Goal: Task Accomplishment & Management: Manage account settings

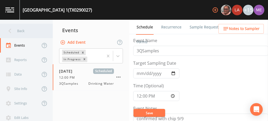
click at [20, 31] on div "Back" at bounding box center [24, 31] width 48 height 15
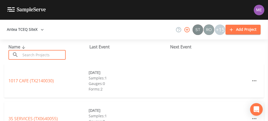
click at [44, 54] on input "text" at bounding box center [43, 55] width 45 height 10
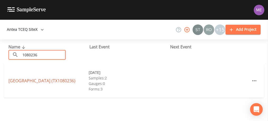
type input "1080236"
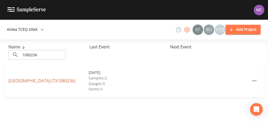
click at [40, 78] on link "[GEOGRAPHIC_DATA] (TX1080236)" at bounding box center [41, 81] width 67 height 6
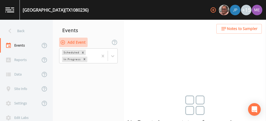
click at [82, 40] on button "Add Event" at bounding box center [73, 43] width 29 height 10
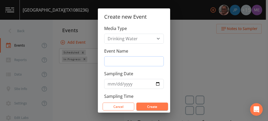
click at [122, 65] on input "Event Name" at bounding box center [134, 61] width 60 height 10
type input "3QSamples"
click at [111, 82] on input "Sampling Date" at bounding box center [134, 84] width 60 height 10
type input "[DATE]"
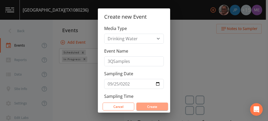
click at [154, 106] on button "Create" at bounding box center [152, 107] width 32 height 8
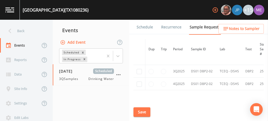
scroll to position [238, 0]
click at [140, 70] on input "checkbox" at bounding box center [139, 71] width 5 height 5
checkbox input "true"
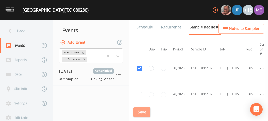
click at [141, 115] on button "Save" at bounding box center [142, 113] width 17 height 10
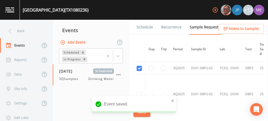
click at [145, 26] on link "Schedule" at bounding box center [145, 27] width 18 height 15
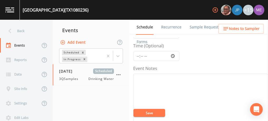
scroll to position [43, 0]
click at [138, 50] on input "Time (Optional)" at bounding box center [156, 53] width 46 height 10
type input "12:15"
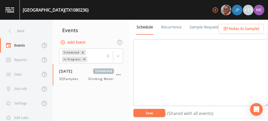
click at [138, 50] on textarea "Event Notes" at bounding box center [200, 72] width 135 height 67
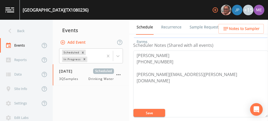
scroll to position [144, 0]
type textarea "confirmed with Tony 9/18"
click at [146, 113] on button "Save" at bounding box center [150, 113] width 32 height 8
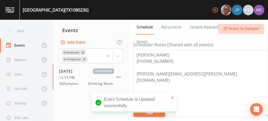
click at [248, 28] on span "Notes to Sampler" at bounding box center [244, 29] width 31 height 7
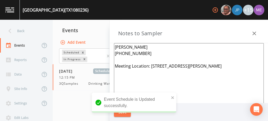
click at [126, 115] on div "Event Schedule is Updated successfully." at bounding box center [134, 105] width 84 height 24
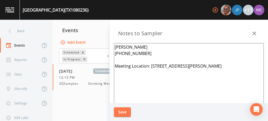
click at [126, 117] on div "Event Schedule is Updated successfully." at bounding box center [134, 117] width 84 height 0
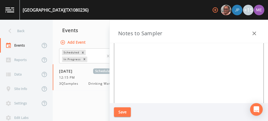
scroll to position [72, 0]
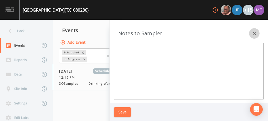
click at [257, 32] on icon "button" at bounding box center [254, 33] width 6 height 6
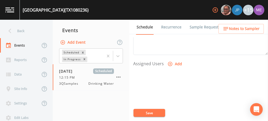
scroll to position [208, 0]
click at [169, 60] on icon "button" at bounding box center [170, 62] width 4 height 4
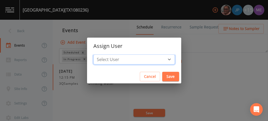
click at [161, 59] on select "Select User [PERSON_NAME] [PERSON_NAME] [PERSON_NAME] [PERSON_NAME] [PERSON_NAM…" at bounding box center [134, 60] width 82 height 10
select select "cc3a99b6-42a3-44aa-bed9-88599eb009c7"
click at [101, 55] on select "Select User [PERSON_NAME] [PERSON_NAME] [PERSON_NAME] [PERSON_NAME] [PERSON_NAM…" at bounding box center [134, 60] width 82 height 10
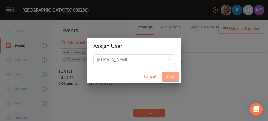
click at [162, 75] on button "Save" at bounding box center [170, 77] width 17 height 10
select select
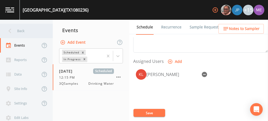
click at [21, 30] on div "Back" at bounding box center [24, 31] width 48 height 15
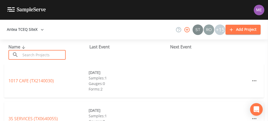
click at [39, 55] on input "text" at bounding box center [43, 55] width 45 height 10
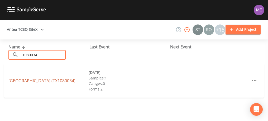
type input "1080034"
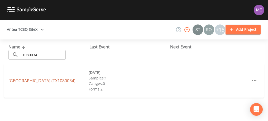
click at [70, 79] on link "LLANO GRANDE LAKE PARK EAST (TX1080034)" at bounding box center [41, 81] width 67 height 6
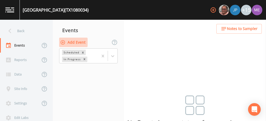
click at [73, 41] on button "Add Event" at bounding box center [73, 43] width 29 height 10
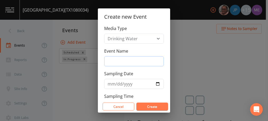
click at [121, 60] on input "Event Name" at bounding box center [134, 61] width 60 height 10
type input "3QSamples"
click at [108, 84] on input "Sampling Date" at bounding box center [134, 84] width 60 height 10
click at [155, 84] on input "Sampling Date" at bounding box center [134, 84] width 60 height 10
type input "[DATE]"
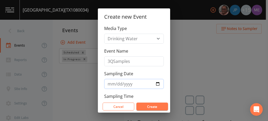
scroll to position [20, 0]
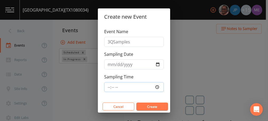
click at [109, 86] on input "Sampling Time" at bounding box center [134, 87] width 60 height 10
type input "12:15"
click at [143, 107] on button "Create" at bounding box center [152, 107] width 32 height 8
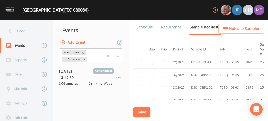
scroll to position [562, 0]
click at [141, 73] on input "checkbox" at bounding box center [139, 75] width 5 height 5
checkbox input "true"
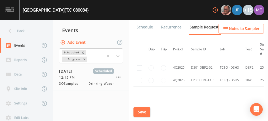
scroll to position [479, 0]
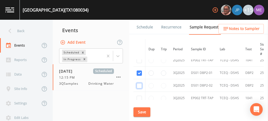
click at [140, 83] on input "checkbox" at bounding box center [139, 85] width 5 height 5
checkbox input "true"
click at [138, 96] on input "checkbox" at bounding box center [139, 98] width 5 height 5
checkbox input "true"
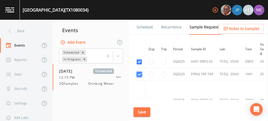
scroll to position [532, 0]
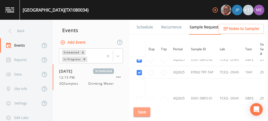
click at [144, 111] on button "Save" at bounding box center [142, 113] width 17 height 10
click at [139, 26] on link "Schedule" at bounding box center [145, 27] width 18 height 15
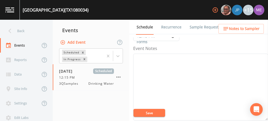
scroll to position [61, 0]
click at [190, 64] on textarea "Event Notes" at bounding box center [200, 86] width 135 height 67
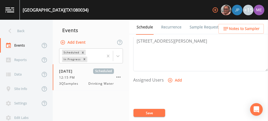
scroll to position [192, 0]
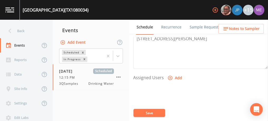
type textarea "Confirmed with Tony 9/18"
click at [170, 76] on icon "button" at bounding box center [170, 77] width 5 height 5
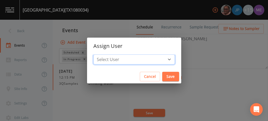
click at [161, 61] on select "Select User Mike Franklin Joshua gere Paul Lauren Saenz David Weber Zachary Eva…" at bounding box center [134, 60] width 82 height 10
select select "cc3a99b6-42a3-44aa-bed9-88599eb009c7"
click at [101, 55] on select "Select User Mike Franklin Joshua gere Paul Lauren Saenz David Weber Zachary Eva…" at bounding box center [134, 60] width 82 height 10
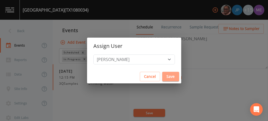
click at [162, 76] on button "Save" at bounding box center [170, 77] width 17 height 10
select select
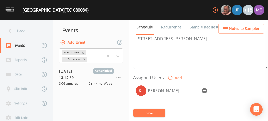
click at [152, 112] on button "Save" at bounding box center [150, 113] width 32 height 8
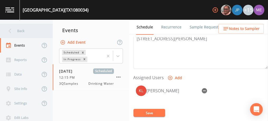
click at [21, 32] on div "Back" at bounding box center [24, 31] width 48 height 15
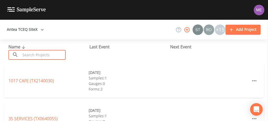
click at [34, 54] on input "text" at bounding box center [43, 55] width 45 height 10
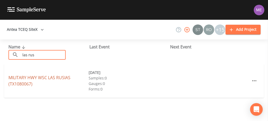
type input "las rus"
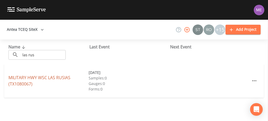
click at [41, 76] on link "MILITARY HWY WSC LAS RUSIAS (TX1080067)" at bounding box center [39, 81] width 62 height 12
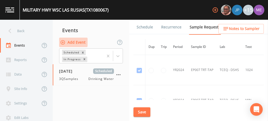
click at [71, 42] on button "Add Event" at bounding box center [73, 43] width 29 height 10
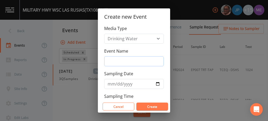
click at [115, 61] on input "Event Name" at bounding box center [134, 61] width 60 height 10
type input "3QSamples"
click at [112, 83] on input "Sampling Date" at bounding box center [134, 84] width 60 height 10
type input "[DATE]"
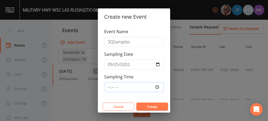
click at [108, 86] on input "Sampling Time" at bounding box center [134, 87] width 60 height 10
type input "08:00"
click at [148, 110] on button "Create" at bounding box center [152, 107] width 32 height 8
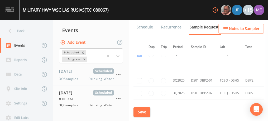
scroll to position [2357, 0]
click at [138, 79] on input "checkbox" at bounding box center [139, 81] width 5 height 5
checkbox input "true"
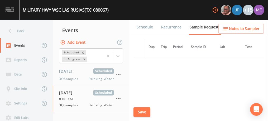
scroll to position [1998, 0]
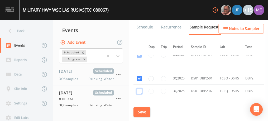
click at [139, 89] on input "checkbox" at bounding box center [139, 91] width 5 height 5
checkbox input "true"
click at [139, 102] on input "checkbox" at bounding box center [139, 104] width 5 height 5
checkbox input "true"
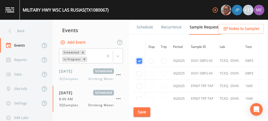
scroll to position [2042, 0]
click at [139, 71] on input "checkbox" at bounding box center [139, 73] width 5 height 5
checkbox input "true"
click at [140, 83] on input "checkbox" at bounding box center [139, 85] width 5 height 5
checkbox input "true"
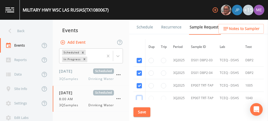
click at [139, 96] on input "checkbox" at bounding box center [139, 98] width 5 height 5
checkbox input "true"
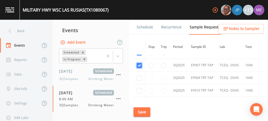
scroll to position [2075, 0]
click at [138, 75] on input "checkbox" at bounding box center [139, 77] width 5 height 5
checkbox input "true"
click at [138, 88] on input "checkbox" at bounding box center [139, 90] width 5 height 5
checkbox input "true"
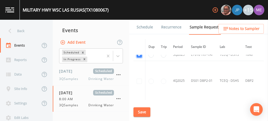
scroll to position [2111, 0]
click at [141, 111] on button "Save" at bounding box center [142, 113] width 17 height 10
click at [145, 28] on link "Schedule" at bounding box center [145, 27] width 18 height 15
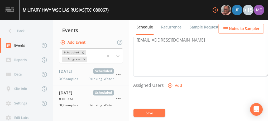
scroll to position [184, 0]
click at [169, 84] on icon "button" at bounding box center [170, 85] width 4 height 4
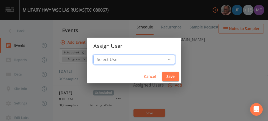
click at [160, 60] on select "Select User [PERSON_NAME] [PERSON_NAME] [PERSON_NAME] [PERSON_NAME] [PERSON_NAM…" at bounding box center [134, 60] width 82 height 10
select select "cc3a99b6-42a3-44aa-bed9-88599eb009c7"
click at [101, 55] on select "Select User [PERSON_NAME] [PERSON_NAME] [PERSON_NAME] [PERSON_NAME] [PERSON_NAM…" at bounding box center [134, 60] width 82 height 10
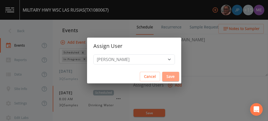
click at [164, 74] on button "Save" at bounding box center [170, 77] width 17 height 10
select select
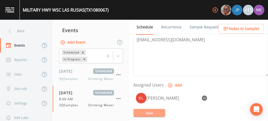
click at [152, 112] on button "Save" at bounding box center [150, 113] width 32 height 8
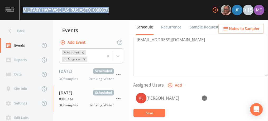
drag, startPoint x: 23, startPoint y: 10, endPoint x: 112, endPoint y: 14, distance: 88.5
click at [112, 14] on div "MILITARY HWY WSC LAS RUSIAS (TX1080067) +15" at bounding box center [134, 10] width 268 height 20
copy div "MILITARY HWY WSC LAS RUSIAS (TX1080067)"
click at [160, 111] on button "Save" at bounding box center [150, 113] width 32 height 8
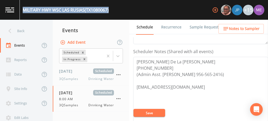
scroll to position [136, 0]
click at [203, 27] on link "Sample Requests" at bounding box center [205, 27] width 32 height 15
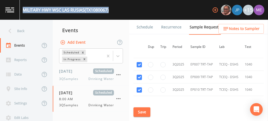
scroll to position [2076, 1]
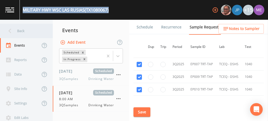
click at [10, 31] on icon at bounding box center [9, 30] width 9 height 9
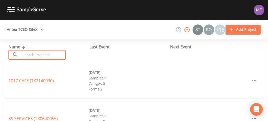
click at [27, 57] on input "text" at bounding box center [43, 55] width 45 height 10
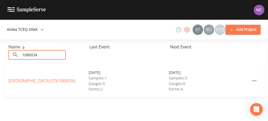
type input "1080034"
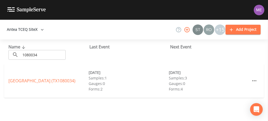
click at [7, 78] on div "LLANO GRANDE LAKE PARK EAST (TX1080034) 06/30/2025 Samples: 1 Gauges: 0 Forms: …" at bounding box center [134, 81] width 260 height 34
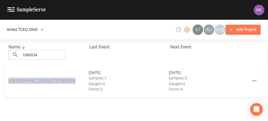
drag, startPoint x: 8, startPoint y: 74, endPoint x: 36, endPoint y: 89, distance: 31.4
click at [36, 89] on div "LLANO GRANDE LAKE PARK EAST (TX1080034) 06/30/2025 Samples: 1 Gauges: 0 Forms: …" at bounding box center [134, 81] width 260 height 34
drag, startPoint x: 36, startPoint y: 89, endPoint x: 19, endPoint y: 80, distance: 19.1
copy link "LLANO GRANDE LAKE PARK EAST (TX1080034)"
click at [67, 78] on link "LLANO GRANDE LAKE PARK EAST (TX1080034)" at bounding box center [41, 81] width 67 height 6
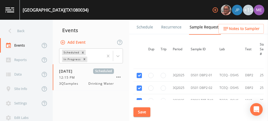
scroll to position [491, 0]
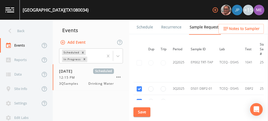
click at [150, 26] on link "Schedule" at bounding box center [145, 27] width 18 height 15
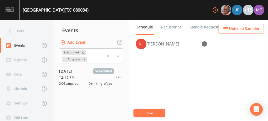
scroll to position [239, 0]
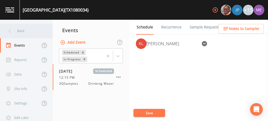
click at [23, 32] on div "Back" at bounding box center [24, 31] width 48 height 15
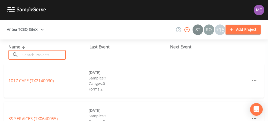
click at [36, 54] on input "text" at bounding box center [43, 55] width 45 height 10
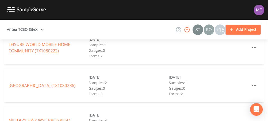
scroll to position [148, 0]
type input "10802"
click at [46, 82] on link "LLANO GRANDE LAKE PARK WEST (TX1080236)" at bounding box center [41, 85] width 67 height 6
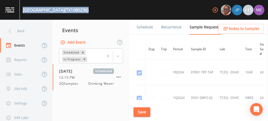
drag, startPoint x: 23, startPoint y: 8, endPoint x: 120, endPoint y: 13, distance: 97.8
click at [120, 13] on div "LLANO GRANDE LAKE PARK WEST (TX1080236) +15" at bounding box center [134, 10] width 268 height 20
copy div "LLANO GRANDE LAKE PARK WEST (TX1080236)"
click at [141, 29] on link "Schedule" at bounding box center [145, 27] width 18 height 15
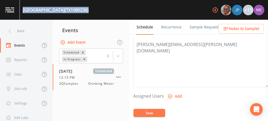
scroll to position [173, 0]
click at [169, 94] on icon "button" at bounding box center [170, 96] width 5 height 5
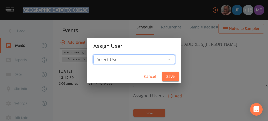
click at [160, 57] on select "Select User [PERSON_NAME] [PERSON_NAME] [PERSON_NAME] [PERSON_NAME] [PERSON_NAM…" at bounding box center [134, 60] width 82 height 10
select select "cc3a99b6-42a3-44aa-bed9-88599eb009c7"
click at [101, 55] on select "Select User [PERSON_NAME] [PERSON_NAME] [PERSON_NAME] [PERSON_NAME] [PERSON_NAM…" at bounding box center [134, 60] width 82 height 10
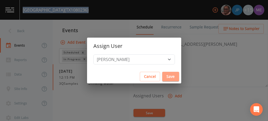
click at [164, 75] on button "Save" at bounding box center [170, 77] width 17 height 10
select select
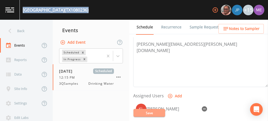
click at [149, 112] on button "Save" at bounding box center [150, 113] width 32 height 8
click at [158, 114] on button "Save" at bounding box center [150, 113] width 32 height 8
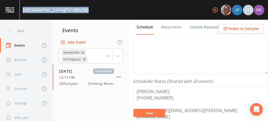
scroll to position [107, 0]
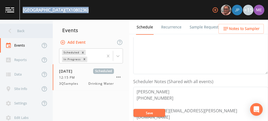
click at [17, 33] on div "Back" at bounding box center [24, 31] width 48 height 15
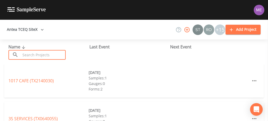
click at [31, 53] on input "text" at bounding box center [43, 55] width 45 height 10
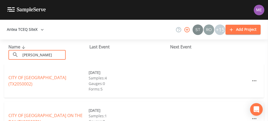
type input "iNGLESIDE ON THE BAY"
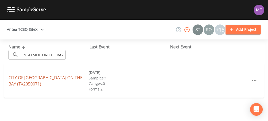
click at [43, 77] on link "CITY OF INGLESIDE ON THE BAY (TX2050071)" at bounding box center [45, 81] width 74 height 12
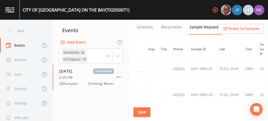
scroll to position [506, 0]
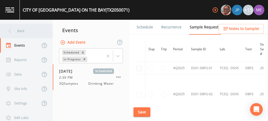
click at [25, 32] on div "Back" at bounding box center [24, 31] width 48 height 15
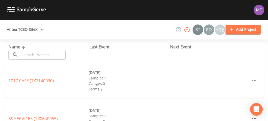
click at [35, 54] on input "text" at bounding box center [43, 55] width 45 height 10
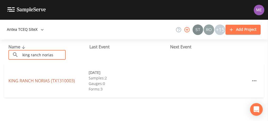
type input "king ranch norias"
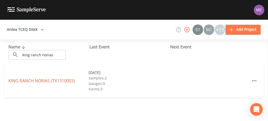
click at [36, 82] on link "KING RANCH NORIAS (TX1310003)" at bounding box center [41, 81] width 67 height 6
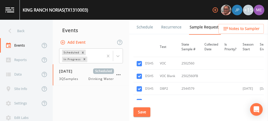
scroll to position [89, 85]
click at [139, 63] on input "checkbox" at bounding box center [139, 63] width 5 height 5
checkbox input "false"
click at [138, 75] on input "checkbox" at bounding box center [139, 76] width 5 height 5
checkbox input "false"
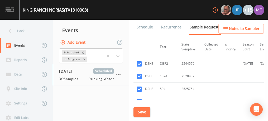
scroll to position [116, 85]
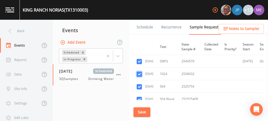
click at [138, 75] on input "checkbox" at bounding box center [139, 74] width 5 height 5
checkbox input "false"
click at [139, 84] on input "checkbox" at bounding box center [139, 86] width 5 height 5
checkbox input "false"
click at [138, 97] on input "checkbox" at bounding box center [139, 99] width 5 height 5
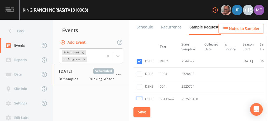
checkbox input "false"
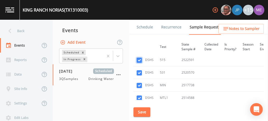
click at [139, 58] on input "checkbox" at bounding box center [139, 60] width 5 height 5
checkbox input "false"
click at [138, 71] on input "checkbox" at bounding box center [139, 72] width 5 height 5
checkbox input "false"
click at [139, 83] on input "checkbox" at bounding box center [139, 85] width 5 height 5
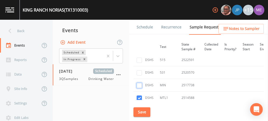
checkbox input "false"
click at [139, 96] on input "checkbox" at bounding box center [139, 98] width 5 height 5
checkbox input "false"
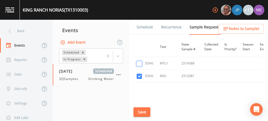
scroll to position [204, 85]
click at [139, 74] on input "checkbox" at bounding box center [139, 75] width 5 height 5
checkbox input "false"
click at [143, 111] on button "Save" at bounding box center [142, 113] width 17 height 10
click at [145, 29] on link "Schedule" at bounding box center [145, 27] width 18 height 15
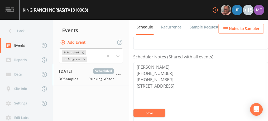
scroll to position [136, 0]
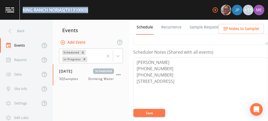
drag, startPoint x: 23, startPoint y: 9, endPoint x: 89, endPoint y: 10, distance: 66.5
click at [88, 10] on div "KING RANCH NORIAS (TX1310003)" at bounding box center [55, 10] width 65 height 6
drag, startPoint x: 89, startPoint y: 10, endPoint x: 78, endPoint y: 10, distance: 11.1
copy div "KING RANCH NORIAS (TX1310003)"
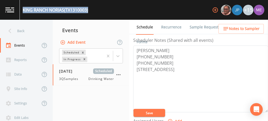
scroll to position [147, 0]
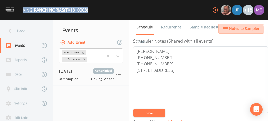
click at [226, 31] on icon "button" at bounding box center [226, 29] width 6 height 6
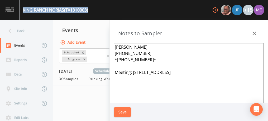
copy div "KING RANCH NORIAS (TX1310003)"
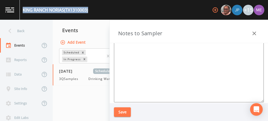
scroll to position [72, 0]
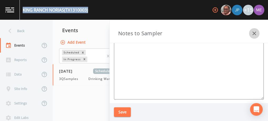
click at [255, 34] on icon "button" at bounding box center [254, 33] width 6 height 6
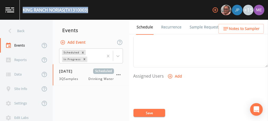
scroll to position [202, 0]
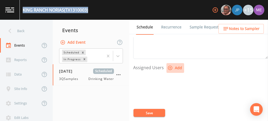
click at [172, 65] on icon "button" at bounding box center [170, 67] width 5 height 5
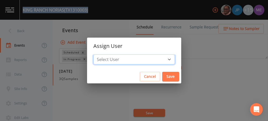
click at [160, 58] on select "Select User [PERSON_NAME] [PERSON_NAME] [PERSON_NAME] [PERSON_NAME] [PERSON_NAM…" at bounding box center [134, 60] width 82 height 10
select select "cc3a99b6-42a3-44aa-bed9-88599eb009c7"
click at [101, 55] on select "Select User [PERSON_NAME] [PERSON_NAME] [PERSON_NAME] [PERSON_NAME] [PERSON_NAM…" at bounding box center [134, 60] width 82 height 10
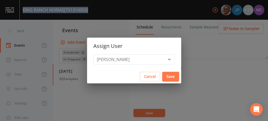
click at [167, 77] on button "Save" at bounding box center [170, 77] width 17 height 10
select select
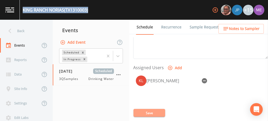
click at [145, 114] on button "Save" at bounding box center [150, 113] width 32 height 8
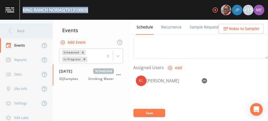
click at [23, 30] on div "Back" at bounding box center [24, 31] width 48 height 15
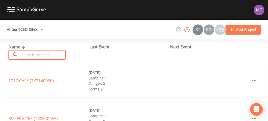
click at [30, 55] on input "text" at bounding box center [43, 55] width 45 height 10
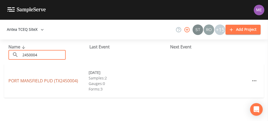
type input "2450004"
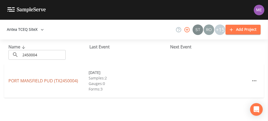
click at [35, 79] on link "PORT MANSFIELD PUD (TX2450004)" at bounding box center [43, 81] width 70 height 6
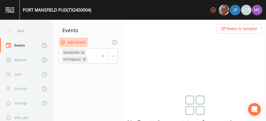
click at [80, 40] on button "Add Event" at bounding box center [73, 43] width 29 height 10
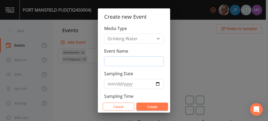
click at [121, 60] on input "Event Name" at bounding box center [134, 61] width 60 height 10
type input "3QSamples"
click at [109, 83] on input "Sampling Date" at bounding box center [134, 84] width 60 height 10
type input "2025-09-23"
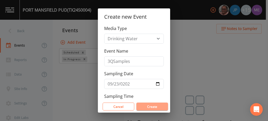
click at [149, 107] on button "Create" at bounding box center [152, 107] width 32 height 8
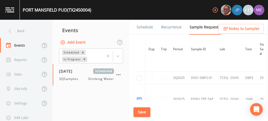
scroll to position [291, 0]
click at [139, 76] on input "checkbox" at bounding box center [139, 78] width 5 height 5
checkbox input "true"
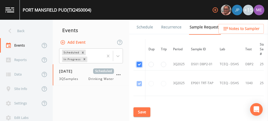
scroll to position [263, 0]
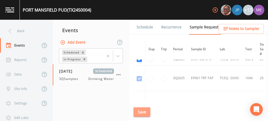
click at [139, 113] on button "Save" at bounding box center [142, 113] width 17 height 10
click at [141, 108] on button "Save" at bounding box center [142, 113] width 17 height 10
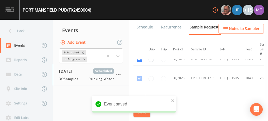
click at [140, 27] on link "Schedule" at bounding box center [145, 27] width 18 height 15
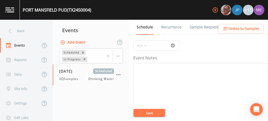
scroll to position [59, 0]
click at [188, 58] on textarea "Event Notes" at bounding box center [200, 88] width 135 height 67
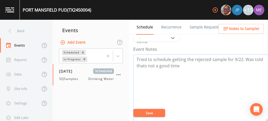
type textarea "Tried to schedule getting the rejected sample for 9/22. Was told thats not a go…"
click at [147, 114] on button "Save" at bounding box center [150, 113] width 32 height 8
click at [235, 89] on textarea "Tried to schedule getting the rejected sample for 9/22. Was told thats not a go…" at bounding box center [200, 88] width 135 height 67
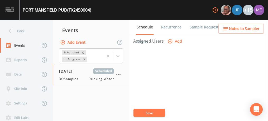
scroll to position [230, 0]
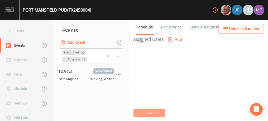
click at [157, 112] on button "Save" at bounding box center [150, 113] width 32 height 8
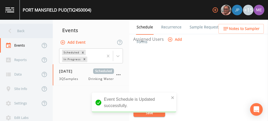
click at [21, 30] on div "Back" at bounding box center [24, 31] width 48 height 15
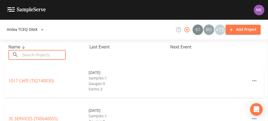
click at [34, 54] on input "text" at bounding box center [43, 55] width 45 height 10
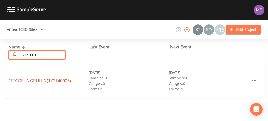
type input "2140006"
click at [42, 82] on link "CITY OF LA GRULLA (TX2140006)" at bounding box center [39, 81] width 63 height 6
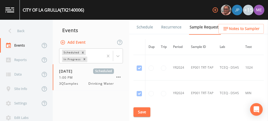
click at [147, 26] on link "Schedule" at bounding box center [145, 27] width 18 height 15
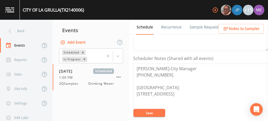
scroll to position [131, 0]
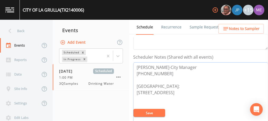
click at [136, 65] on textarea "ROBERTO SALINAS-City Manager 956-487-3341 Meeting Point: 266 LOS ALEGRIAS RD, L…" at bounding box center [200, 96] width 135 height 67
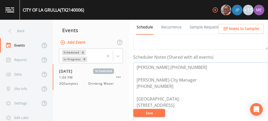
type textarea "Ben Ramirez 956-455-3716 ROBERTO SALINAS-City Manager 956-487-3341 Meeting Poin…"
click at [154, 113] on button "Save" at bounding box center [150, 113] width 32 height 8
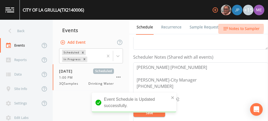
click at [240, 28] on span "Notes to Sampler" at bounding box center [244, 29] width 31 height 7
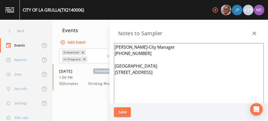
drag, startPoint x: 115, startPoint y: 46, endPoint x: 149, endPoint y: 55, distance: 35.0
click at [149, 55] on textarea "ROBERTO SALINAS-City Manager 956-487-3341 Meeting Point: 266 LOS ALEGRIAS RD, L…" at bounding box center [189, 107] width 150 height 128
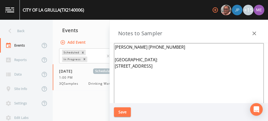
type textarea "Ben Ramirez 956-455-3716 Meeting Point: 266 LOS ALEGRIAS RD, LA GRULLA 78548"
click at [128, 110] on button "Save" at bounding box center [122, 113] width 17 height 10
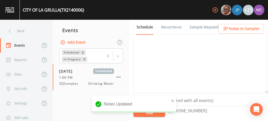
scroll to position [77, 0]
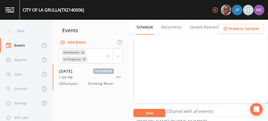
click at [223, 60] on textarea "Event Notes" at bounding box center [200, 70] width 135 height 67
type textarea "Confirmed with Ben 9/19"
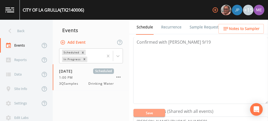
click at [163, 112] on button "Save" at bounding box center [150, 113] width 32 height 8
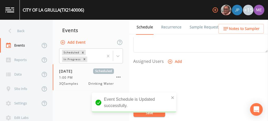
scroll to position [207, 0]
click at [170, 61] on icon "button" at bounding box center [170, 62] width 5 height 5
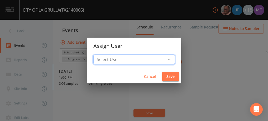
click at [160, 58] on select "Select User Mike Franklin Joshua gere Paul Lauren Saenz David Weber Zachary Eva…" at bounding box center [134, 60] width 82 height 10
select select "82fcd260-406f-4720-af66-0de7f1917f1c"
click at [101, 55] on select "Select User Mike Franklin Joshua gere Paul Lauren Saenz David Weber Zachary Eva…" at bounding box center [134, 60] width 82 height 10
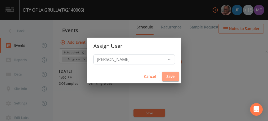
click at [167, 77] on button "Save" at bounding box center [170, 77] width 17 height 10
select select
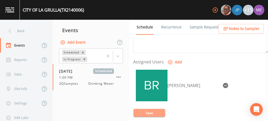
click at [146, 111] on button "Save" at bounding box center [150, 113] width 32 height 8
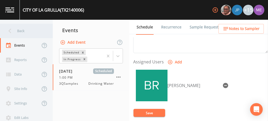
click at [19, 31] on div "Back" at bounding box center [24, 31] width 48 height 15
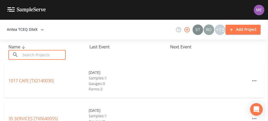
click at [31, 56] on input "text" at bounding box center [43, 55] width 45 height 10
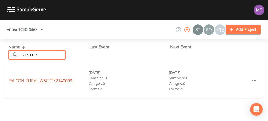
type input "2140003"
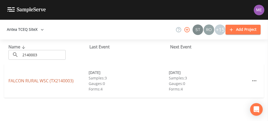
click at [29, 80] on link "FALCON RURAL WSC (TX2140003)" at bounding box center [40, 81] width 65 height 6
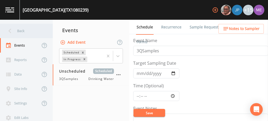
click at [31, 30] on div "Back" at bounding box center [24, 31] width 48 height 15
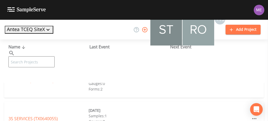
click at [40, 56] on input "text" at bounding box center [31, 61] width 46 height 11
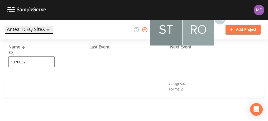
type input "1370032"
click at [40, 80] on link "BAFFIN BAY WSC (TX1370032)" at bounding box center [37, 81] width 58 height 6
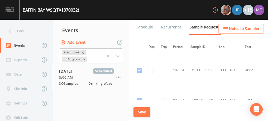
click at [139, 27] on link "Schedule" at bounding box center [145, 27] width 18 height 15
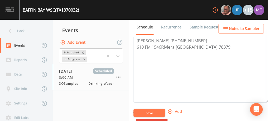
scroll to position [158, 0]
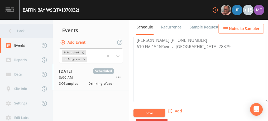
click at [16, 31] on div "Back" at bounding box center [24, 31] width 48 height 15
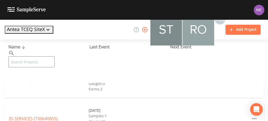
click at [25, 56] on input "text" at bounding box center [31, 61] width 46 height 11
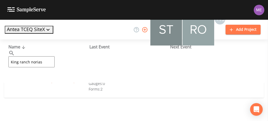
type input "King ranch norias"
click at [32, 79] on link "KING RANCH [GEOGRAPHIC_DATA] (TX1310003)" at bounding box center [41, 81] width 67 height 6
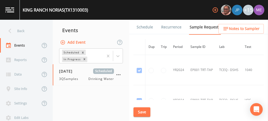
click at [148, 29] on link "Schedule" at bounding box center [145, 27] width 18 height 15
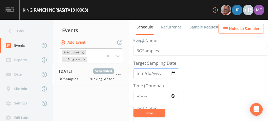
click at [140, 74] on input "[DATE]" at bounding box center [156, 74] width 46 height 10
type input "[DATE]"
click at [138, 94] on input "Time (Optional)" at bounding box center [156, 96] width 46 height 10
type input "09:30"
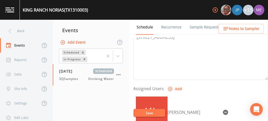
scroll to position [182, 0]
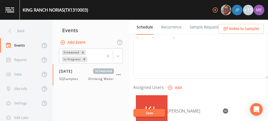
click at [155, 110] on button "Save" at bounding box center [150, 113] width 32 height 8
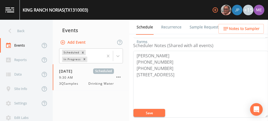
scroll to position [143, 0]
click at [247, 28] on span "Notes to Sampler" at bounding box center [244, 29] width 31 height 7
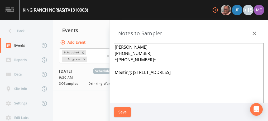
click at [255, 35] on icon "button" at bounding box center [254, 33] width 6 height 6
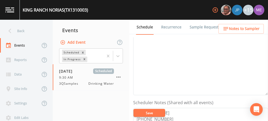
scroll to position [85, 0]
click at [215, 76] on textarea "Event Notes" at bounding box center [200, 62] width 135 height 67
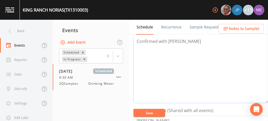
type textarea "Confirmed with Willis"
click at [152, 113] on button "Save" at bounding box center [150, 113] width 32 height 8
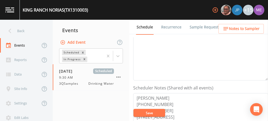
scroll to position [100, 0]
click at [238, 28] on span "Notes to Sampler" at bounding box center [244, 29] width 31 height 7
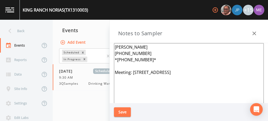
click at [207, 72] on textarea "[PERSON_NAME] [PHONE_NUMBER] *[PHONE_NUMBER]* Meeting: [STREET_ADDRESS]" at bounding box center [189, 107] width 150 height 128
type textarea "WILLIS TINSLEY 361-221-0554 *361-219-0404* Meeting: 620 Ranch Road, Norias, TX …"
click at [125, 111] on button "Save" at bounding box center [122, 113] width 17 height 10
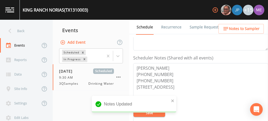
scroll to position [130, 0]
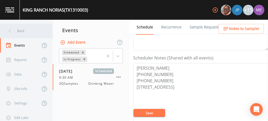
click at [25, 30] on div "Back" at bounding box center [24, 31] width 48 height 15
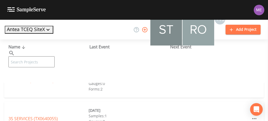
click at [34, 56] on input "text" at bounding box center [31, 61] width 46 height 11
type input "c"
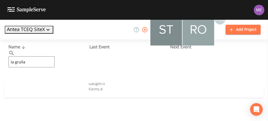
type input "la grulla"
click at [57, 80] on link "CITY OF [GEOGRAPHIC_DATA] (TX2140006)" at bounding box center [39, 81] width 63 height 6
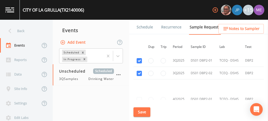
scroll to position [691, 0]
click at [147, 27] on link "Schedule" at bounding box center [145, 27] width 18 height 15
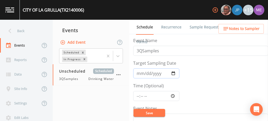
click at [138, 74] on input "Target Sampling Date" at bounding box center [156, 74] width 46 height 10
type input "[DATE]"
click at [139, 94] on input "Time (Optional)" at bounding box center [156, 96] width 46 height 10
type input "13:00"
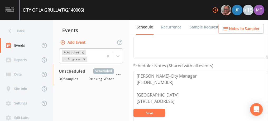
scroll to position [126, 0]
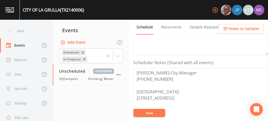
click at [158, 113] on button "Save" at bounding box center [150, 113] width 32 height 8
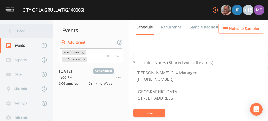
click at [22, 30] on div "Back" at bounding box center [24, 31] width 48 height 15
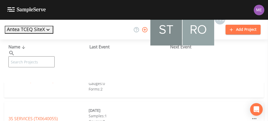
click at [39, 56] on input "text" at bounding box center [31, 61] width 46 height 11
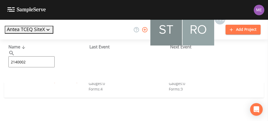
type input "2140002"
click at [45, 82] on link "IBWC FALCON VILLAGE (TX2140002)" at bounding box center [42, 81] width 69 height 6
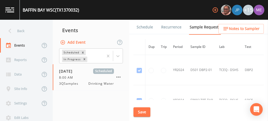
scroll to position [359, 0]
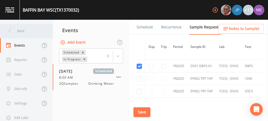
click at [23, 32] on div "Back" at bounding box center [24, 31] width 48 height 15
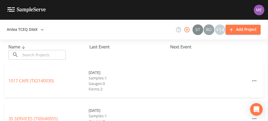
click at [33, 57] on input "text" at bounding box center [43, 55] width 45 height 10
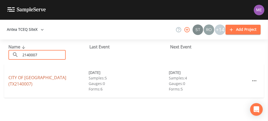
type input "2140007"
click at [40, 81] on link "CITY OF ROMA (TX2140007)" at bounding box center [37, 81] width 58 height 12
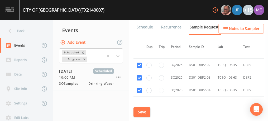
scroll to position [1058, 2]
click at [142, 26] on link "Schedule" at bounding box center [145, 27] width 18 height 15
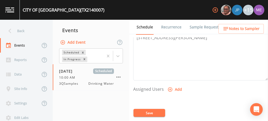
scroll to position [183, 0]
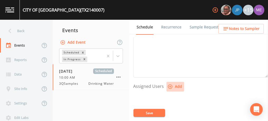
click at [170, 85] on icon "button" at bounding box center [170, 86] width 5 height 5
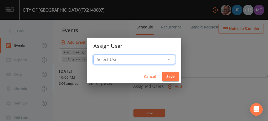
click at [162, 58] on select "Select User Mike Franklin Joshua gere Paul Lauren Saenz David Weber Zachary Eva…" at bounding box center [134, 60] width 82 height 10
select select "82fcd260-406f-4720-af66-0de7f1917f1c"
click at [101, 55] on select "Select User Mike Franklin Joshua gere Paul Lauren Saenz David Weber Zachary Eva…" at bounding box center [134, 60] width 82 height 10
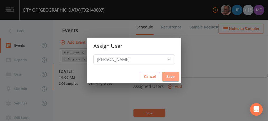
click at [162, 77] on button "Save" at bounding box center [170, 77] width 17 height 10
select select
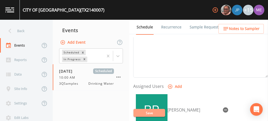
click at [147, 112] on button "Save" at bounding box center [150, 113] width 32 height 8
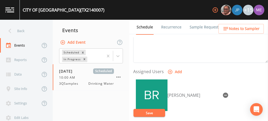
scroll to position [204, 0]
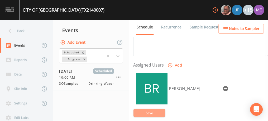
click at [146, 112] on button "Save" at bounding box center [150, 113] width 32 height 8
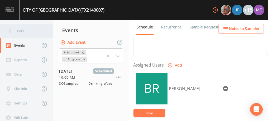
click at [17, 30] on div "Back" at bounding box center [24, 31] width 48 height 15
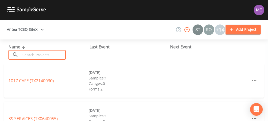
click at [38, 54] on input "text" at bounding box center [43, 55] width 45 height 10
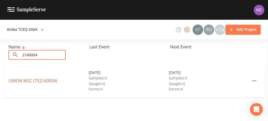
type input "2140004"
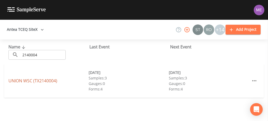
click at [36, 80] on link "UNION WSC (TX2140004)" at bounding box center [32, 81] width 49 height 6
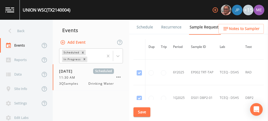
scroll to position [587, 0]
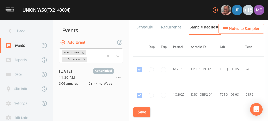
click at [143, 27] on link "Schedule" at bounding box center [145, 27] width 18 height 15
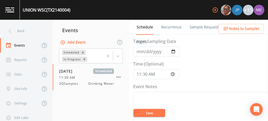
scroll to position [22, 0]
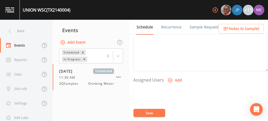
scroll to position [189, 0]
type textarea "Confirmed with javier 9/19"
click at [170, 79] on icon "button" at bounding box center [170, 80] width 4 height 4
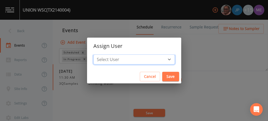
click at [161, 59] on select "Select User [PERSON_NAME] [PERSON_NAME] [PERSON_NAME] [PERSON_NAME] [PERSON_NAM…" at bounding box center [134, 60] width 82 height 10
select select "82fcd260-406f-4720-af66-0de7f1917f1c"
click at [101, 55] on select "Select User [PERSON_NAME] [PERSON_NAME] [PERSON_NAME] [PERSON_NAME] [PERSON_NAM…" at bounding box center [134, 60] width 82 height 10
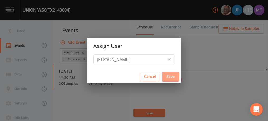
click at [162, 76] on button "Save" at bounding box center [170, 77] width 17 height 10
select select
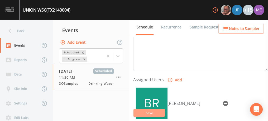
click at [150, 112] on button "Save" at bounding box center [150, 113] width 32 height 8
click at [156, 112] on button "Save" at bounding box center [150, 113] width 32 height 8
click at [149, 114] on button "Save" at bounding box center [150, 113] width 32 height 8
click at [139, 111] on button "Save" at bounding box center [150, 113] width 32 height 8
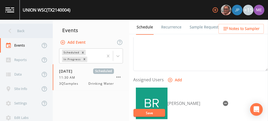
click at [18, 30] on div "Back" at bounding box center [24, 31] width 48 height 15
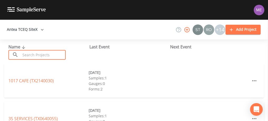
click at [29, 52] on input "text" at bounding box center [43, 55] width 45 height 10
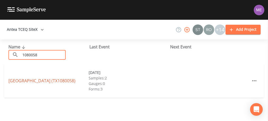
type input "1080058"
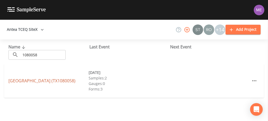
click at [33, 78] on link "SLEEPY HOLLOW TRAILER PARK (TX1080058)" at bounding box center [41, 81] width 67 height 6
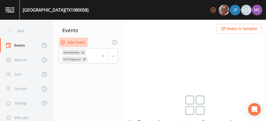
click at [78, 41] on button "Add Event" at bounding box center [73, 43] width 29 height 10
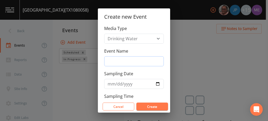
click at [110, 61] on input "Event Name" at bounding box center [134, 61] width 60 height 10
type input "3QSamples"
click at [107, 83] on input "Sampling Date" at bounding box center [134, 84] width 60 height 10
type input "0058-10-08"
click at [110, 85] on input "0058-10-08" at bounding box center [134, 84] width 60 height 10
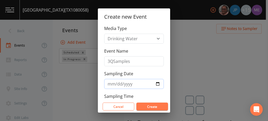
type input "0058-01-08"
click at [110, 85] on input "0058-01-08" at bounding box center [134, 84] width 60 height 10
type input "2025-09-24"
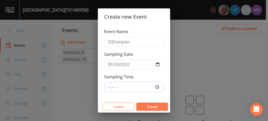
click at [110, 87] on input "Sampling Time" at bounding box center [134, 87] width 60 height 10
type input "13:45"
click at [147, 108] on button "Create" at bounding box center [152, 107] width 32 height 8
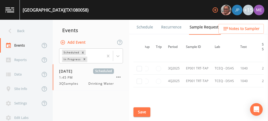
scroll to position [509, 5]
click at [140, 66] on input "checkbox" at bounding box center [139, 68] width 5 height 5
checkbox input "true"
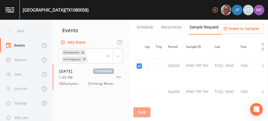
click at [146, 112] on button "Save" at bounding box center [142, 113] width 17 height 10
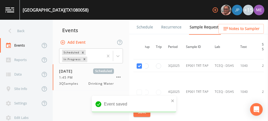
click at [151, 26] on link "Schedule" at bounding box center [145, 27] width 18 height 15
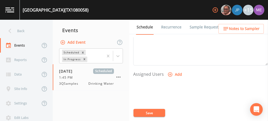
scroll to position [197, 0]
click at [170, 70] on icon "button" at bounding box center [170, 72] width 5 height 5
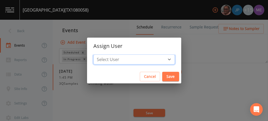
click at [160, 60] on select "Select User [PERSON_NAME] [PERSON_NAME] [PERSON_NAME] [PERSON_NAME] [PERSON_NAM…" at bounding box center [134, 60] width 82 height 10
select select "cc3a99b6-42a3-44aa-bed9-88599eb009c7"
click at [101, 55] on select "Select User [PERSON_NAME] [PERSON_NAME] [PERSON_NAME] [PERSON_NAME] [PERSON_NAM…" at bounding box center [134, 60] width 82 height 10
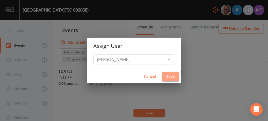
click at [162, 76] on button "Save" at bounding box center [170, 77] width 17 height 10
select select
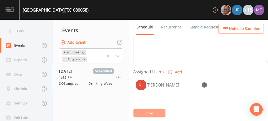
click at [154, 110] on button "Save" at bounding box center [150, 113] width 32 height 8
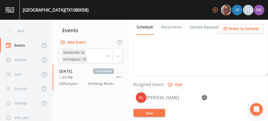
scroll to position [187, 0]
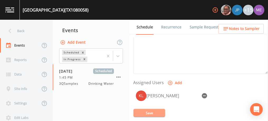
click at [148, 115] on button "Save" at bounding box center [150, 113] width 32 height 8
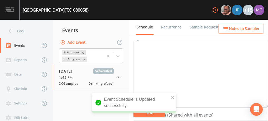
scroll to position [73, 0]
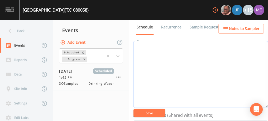
click at [194, 59] on textarea "Event Notes" at bounding box center [200, 74] width 135 height 67
type textarea "confirmed with joy 9/19"
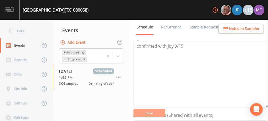
click at [160, 115] on button "Save" at bounding box center [150, 113] width 32 height 8
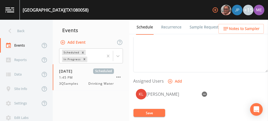
scroll to position [189, 0]
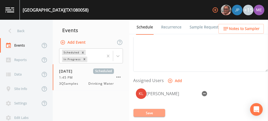
click at [146, 112] on button "Save" at bounding box center [150, 113] width 32 height 8
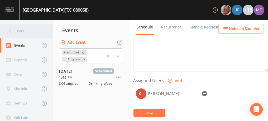
click at [24, 29] on div "Back" at bounding box center [24, 31] width 48 height 15
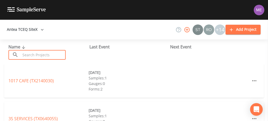
click at [29, 54] on input "text" at bounding box center [43, 55] width 45 height 10
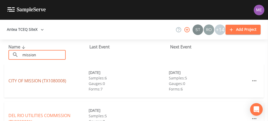
type input "mission"
click at [35, 82] on link "CITY OF MISSION (TX1080008)" at bounding box center [37, 81] width 58 height 6
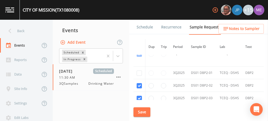
scroll to position [1473, 0]
click at [138, 70] on input "checkbox" at bounding box center [139, 72] width 5 height 5
checkbox input "true"
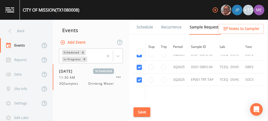
scroll to position [1516, 0]
click at [139, 112] on button "Save" at bounding box center [142, 113] width 17 height 10
click at [137, 27] on link "Schedule" at bounding box center [145, 27] width 18 height 15
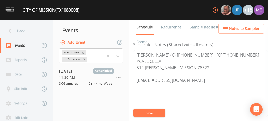
scroll to position [143, 0]
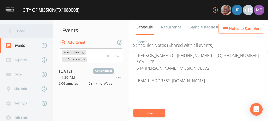
click at [20, 30] on div "Back" at bounding box center [24, 31] width 48 height 15
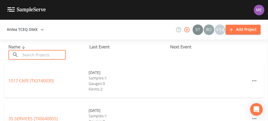
click at [31, 56] on input "text" at bounding box center [43, 55] width 45 height 10
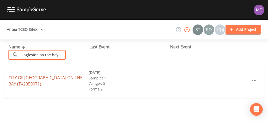
type input "ingleside on the bay"
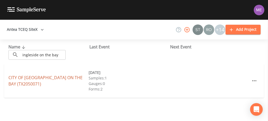
click at [38, 77] on link "CITY OF INGLESIDE ON THE BAY (TX2050071)" at bounding box center [45, 81] width 74 height 12
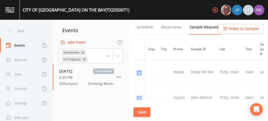
click at [141, 28] on link "Schedule" at bounding box center [145, 27] width 18 height 15
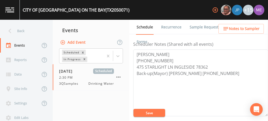
scroll to position [145, 0]
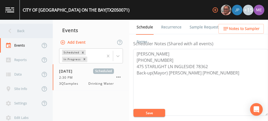
click at [20, 30] on div "Back" at bounding box center [24, 31] width 48 height 15
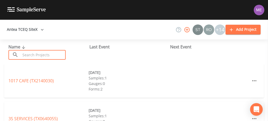
click at [29, 56] on input "text" at bounding box center [43, 55] width 45 height 10
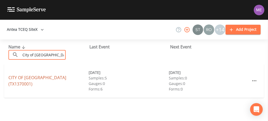
type input "City of Kingsville"
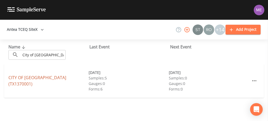
click at [46, 81] on link "CITY OF KINGSVILLE (TX1370001)" at bounding box center [37, 81] width 58 height 12
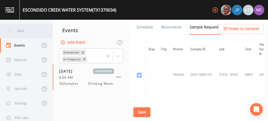
scroll to position [88, 0]
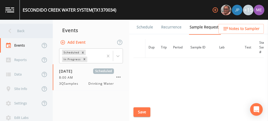
click at [25, 32] on div "Back" at bounding box center [24, 31] width 48 height 15
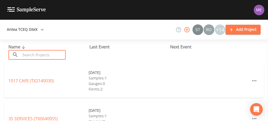
click at [34, 58] on input "text" at bounding box center [43, 55] width 45 height 10
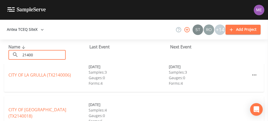
scroll to position [81, 0]
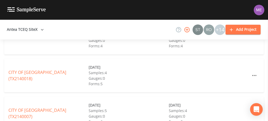
type input "21400"
click at [58, 74] on link "CITY OF RIO GRANDE CITY (TX2140018)" at bounding box center [37, 76] width 58 height 12
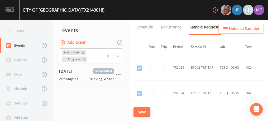
click at [146, 27] on link "Schedule" at bounding box center [145, 27] width 18 height 15
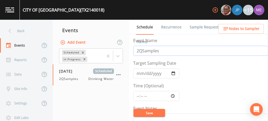
click at [139, 49] on input "2QSamples" at bounding box center [200, 51] width 135 height 10
type input "3QSamples"
click at [139, 72] on input "2025-06-24" at bounding box center [156, 74] width 46 height 10
click at [174, 73] on input "2025-09-24" at bounding box center [156, 74] width 46 height 10
type input "[DATE]"
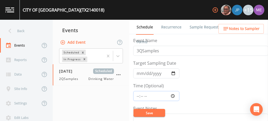
click at [137, 97] on input "Time (Optional)" at bounding box center [156, 96] width 46 height 10
type input "08:00"
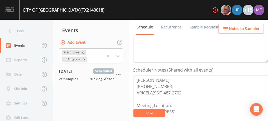
scroll to position [122, 0]
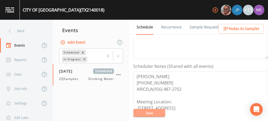
click at [150, 112] on button "Save" at bounding box center [150, 113] width 32 height 8
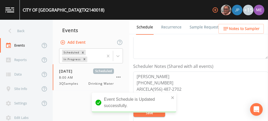
click at [207, 28] on link "Sample Requests" at bounding box center [205, 27] width 32 height 15
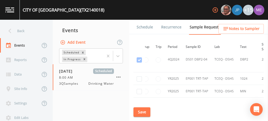
scroll to position [651, 5]
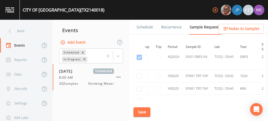
click at [192, 83] on td "EP001 TRT-TAP" at bounding box center [197, 89] width 29 height 13
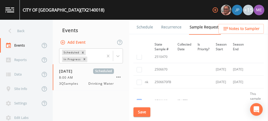
scroll to position [708, 112]
click at [139, 68] on input "checkbox" at bounding box center [139, 70] width 5 height 5
checkbox input "true"
click at [139, 80] on input "checkbox" at bounding box center [139, 82] width 5 height 5
checkbox input "true"
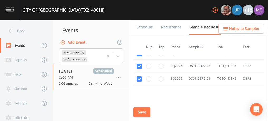
scroll to position [1286, 2]
click at [138, 111] on button "Save" at bounding box center [142, 113] width 17 height 10
click at [146, 109] on button "Save" at bounding box center [142, 113] width 17 height 10
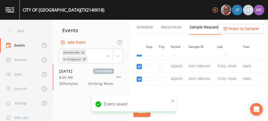
click at [141, 28] on link "Schedule" at bounding box center [145, 27] width 18 height 15
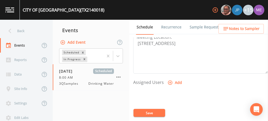
scroll to position [192, 0]
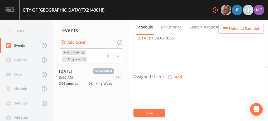
click at [170, 75] on icon "button" at bounding box center [170, 77] width 4 height 4
select select "82fcd260-406f-4720-af66-0de7f1917f1c"
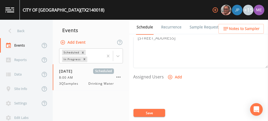
select select
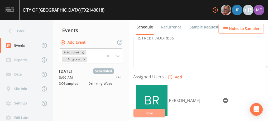
click at [150, 111] on button "Save" at bounding box center [150, 113] width 32 height 8
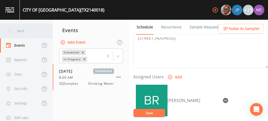
click at [23, 30] on div "Back" at bounding box center [24, 31] width 48 height 15
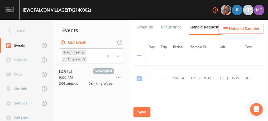
scroll to position [96, 0]
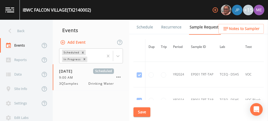
click at [183, 71] on td "YR2024" at bounding box center [179, 75] width 18 height 26
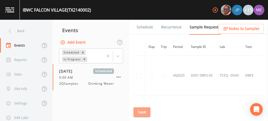
click at [146, 110] on button "Save" at bounding box center [142, 113] width 17 height 10
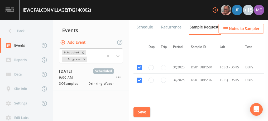
scroll to position [785, 0]
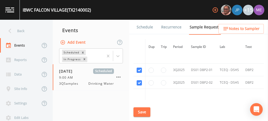
click at [139, 28] on link "Schedule" at bounding box center [145, 27] width 18 height 15
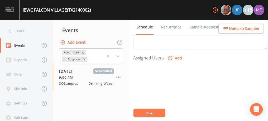
scroll to position [212, 0]
click at [171, 56] on icon "button" at bounding box center [170, 58] width 4 height 4
select select "82fcd260-406f-4720-af66-0de7f1917f1c"
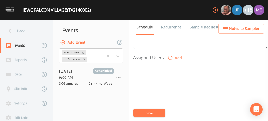
select select
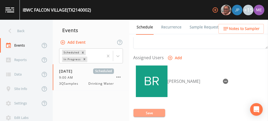
click at [152, 112] on button "Save" at bounding box center [150, 113] width 32 height 8
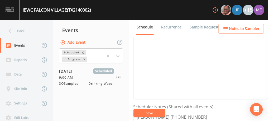
scroll to position [81, 0]
click at [193, 63] on textarea "Event Notes" at bounding box center [200, 66] width 135 height 67
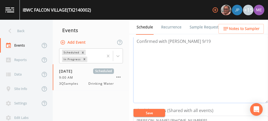
type textarea "Confirmed with [PERSON_NAME] 9/19"
click at [159, 113] on button "Save" at bounding box center [150, 113] width 32 height 8
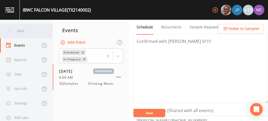
click at [21, 30] on div "Back" at bounding box center [24, 31] width 48 height 15
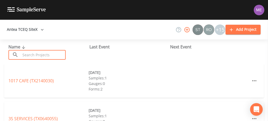
click at [29, 54] on input "text" at bounding box center [43, 55] width 45 height 10
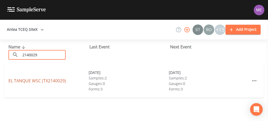
type input "2140029"
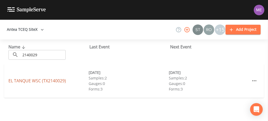
click at [32, 80] on link "EL TANQUE WSC (TX2140029)" at bounding box center [37, 81] width 58 height 6
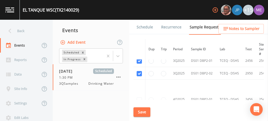
scroll to position [413, 0]
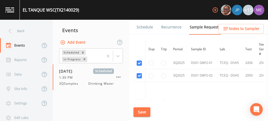
click at [148, 27] on link "Schedule" at bounding box center [145, 27] width 18 height 15
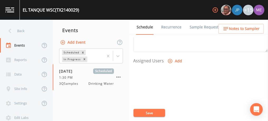
scroll to position [209, 0]
click at [170, 58] on icon "button" at bounding box center [170, 60] width 4 height 4
select select "82fcd260-406f-4720-af66-0de7f1917f1c"
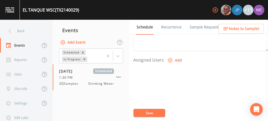
select select
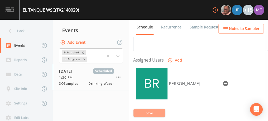
click at [145, 113] on button "Save" at bounding box center [150, 113] width 32 height 8
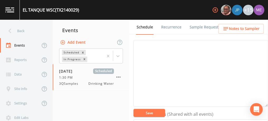
scroll to position [73, 0]
click at [190, 47] on textarea "Event Notes" at bounding box center [200, 74] width 135 height 67
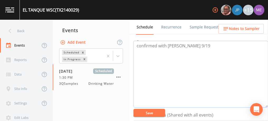
type textarea "confirmed with gabriel 9/19"
click at [151, 113] on button "Save" at bounding box center [150, 113] width 32 height 8
click at [156, 112] on button "Save" at bounding box center [150, 113] width 32 height 8
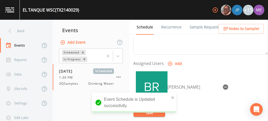
scroll to position [206, 0]
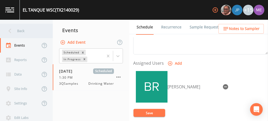
click at [19, 31] on div "Back" at bounding box center [24, 31] width 48 height 15
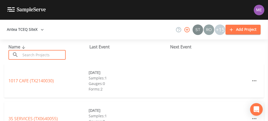
click at [63, 55] on input "text" at bounding box center [43, 55] width 45 height 10
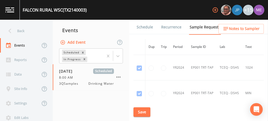
click at [145, 28] on link "Schedule" at bounding box center [145, 27] width 18 height 15
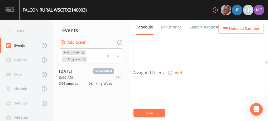
scroll to position [199, 0]
click at [170, 68] on icon "button" at bounding box center [170, 70] width 5 height 5
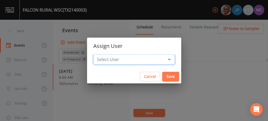
click at [160, 59] on select "Select User [PERSON_NAME] [PERSON_NAME] [PERSON_NAME] [PERSON_NAME] [PERSON_NAM…" at bounding box center [134, 60] width 82 height 10
select select "82fcd260-406f-4720-af66-0de7f1917f1c"
click at [101, 55] on select "Select User [PERSON_NAME] [PERSON_NAME] [PERSON_NAME] [PERSON_NAME] [PERSON_NAM…" at bounding box center [134, 60] width 82 height 10
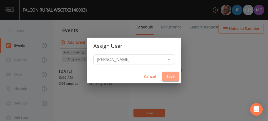
click at [162, 79] on button "Save" at bounding box center [170, 77] width 17 height 10
select select
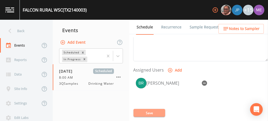
click at [152, 111] on button "Save" at bounding box center [150, 113] width 32 height 8
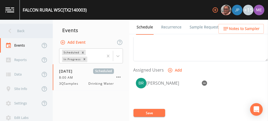
click at [23, 32] on div "Back" at bounding box center [24, 31] width 48 height 15
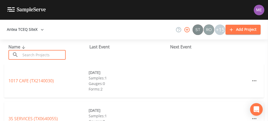
click at [31, 55] on input "text" at bounding box center [43, 55] width 45 height 10
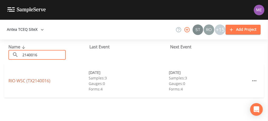
type input "2140016"
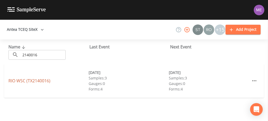
click at [36, 80] on link "RIO WSC (TX2140016)" at bounding box center [29, 81] width 42 height 6
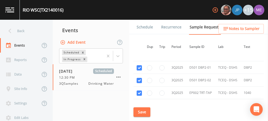
scroll to position [813, 2]
click at [139, 111] on button "Save" at bounding box center [142, 113] width 17 height 10
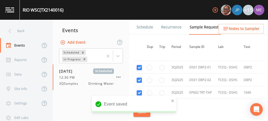
click at [144, 27] on link "Schedule" at bounding box center [145, 27] width 18 height 15
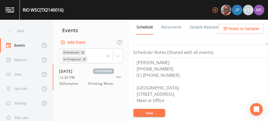
scroll to position [187, 0]
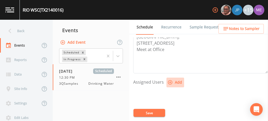
click at [170, 82] on icon "button" at bounding box center [170, 82] width 5 height 5
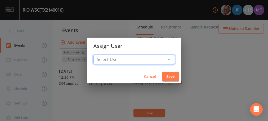
click at [160, 59] on select "Select User [PERSON_NAME] [PERSON_NAME] [PERSON_NAME] [PERSON_NAME] [PERSON_NAM…" at bounding box center [134, 60] width 82 height 10
select select "82fcd260-406f-4720-af66-0de7f1917f1c"
click at [101, 55] on select "Select User [PERSON_NAME] [PERSON_NAME] [PERSON_NAME] [PERSON_NAME] [PERSON_NAM…" at bounding box center [134, 60] width 82 height 10
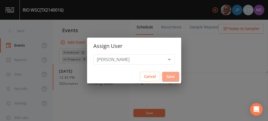
click at [163, 77] on button "Save" at bounding box center [170, 77] width 17 height 10
select select
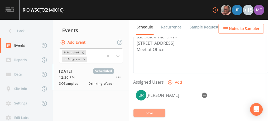
click at [159, 111] on button "Save" at bounding box center [150, 113] width 32 height 8
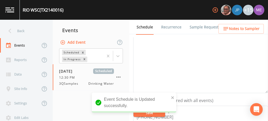
scroll to position [86, 0]
click at [226, 46] on textarea "Event Notes" at bounding box center [200, 61] width 135 height 67
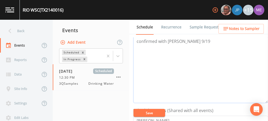
type textarea "confirmed with sylvestre 9/19"
click at [158, 111] on button "Save" at bounding box center [150, 113] width 32 height 8
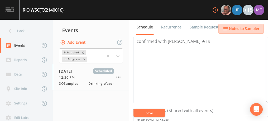
click at [248, 27] on span "Notes to Sampler" at bounding box center [244, 29] width 31 height 7
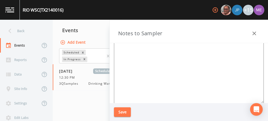
scroll to position [72, 0]
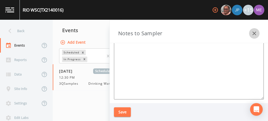
click at [254, 34] on icon "button" at bounding box center [255, 34] width 4 height 4
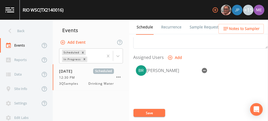
scroll to position [212, 0]
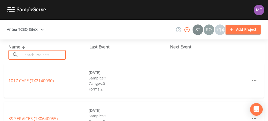
click at [46, 55] on input "text" at bounding box center [43, 55] width 45 height 10
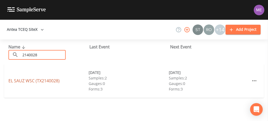
type input "2140028"
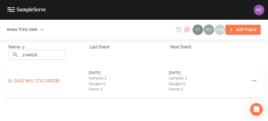
click at [36, 83] on link "EL SAUZ WSC (TX2140028)" at bounding box center [33, 81] width 51 height 6
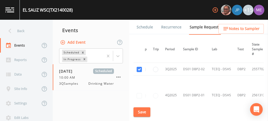
scroll to position [411, 8]
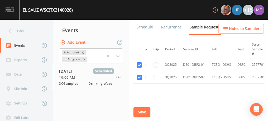
click at [148, 27] on link "Schedule" at bounding box center [145, 27] width 18 height 15
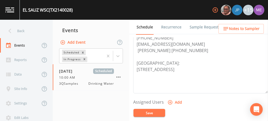
scroll to position [192, 0]
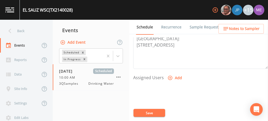
click at [169, 75] on icon "button" at bounding box center [170, 77] width 5 height 5
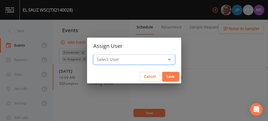
click at [161, 59] on select "Select User [PERSON_NAME] [PERSON_NAME] [PERSON_NAME] [PERSON_NAME] [PERSON_NAM…" at bounding box center [134, 60] width 82 height 10
select select "82fcd260-406f-4720-af66-0de7f1917f1c"
click at [101, 55] on select "Select User [PERSON_NAME] [PERSON_NAME] [PERSON_NAME] [PERSON_NAME] [PERSON_NAM…" at bounding box center [134, 60] width 82 height 10
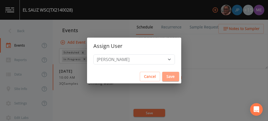
click at [162, 73] on button "Save" at bounding box center [170, 77] width 17 height 10
select select
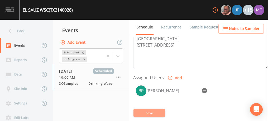
click at [145, 112] on button "Save" at bounding box center [150, 113] width 32 height 8
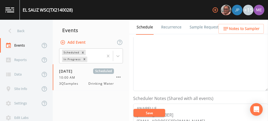
scroll to position [89, 0]
click at [206, 43] on textarea "Event Notes" at bounding box center [200, 58] width 135 height 67
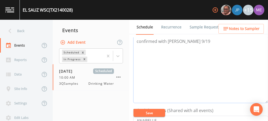
type textarea "confirmed with [PERSON_NAME] 9/19"
click at [159, 111] on button "Save" at bounding box center [150, 113] width 32 height 8
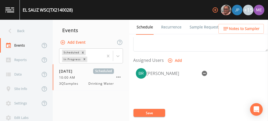
scroll to position [209, 0]
